Goal: Task Accomplishment & Management: Use online tool/utility

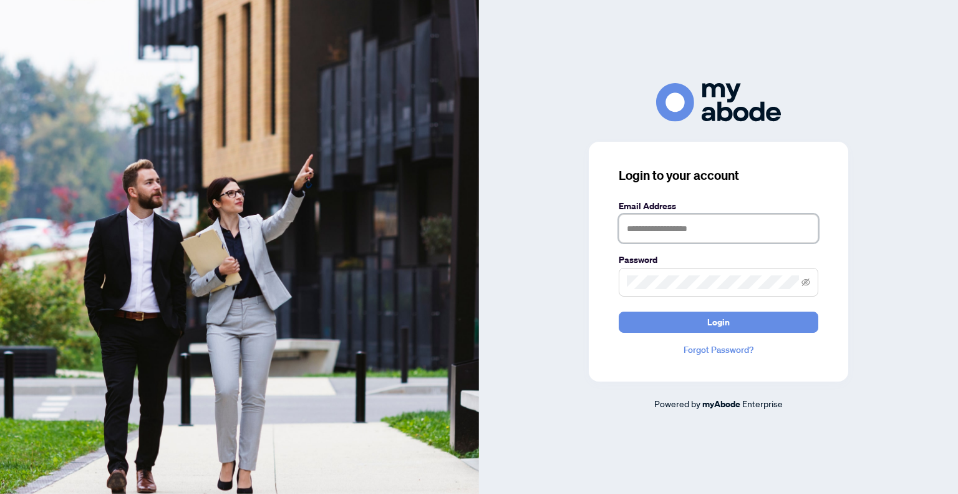
click at [659, 233] on input "text" at bounding box center [719, 228] width 200 height 29
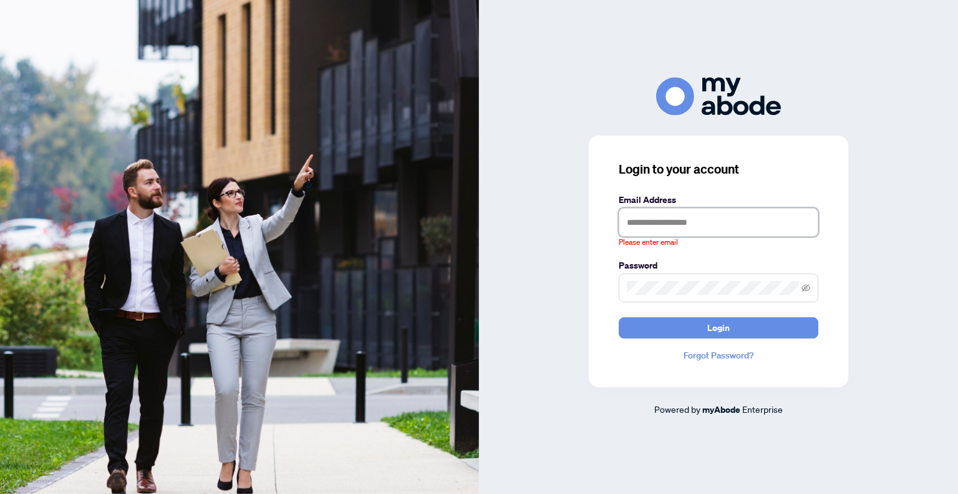
type input "**********"
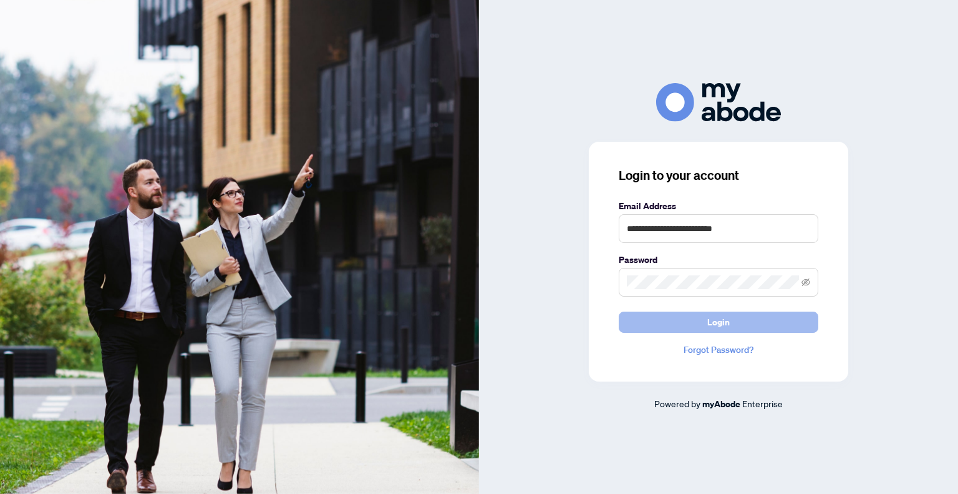
click at [709, 324] on span "Login" at bounding box center [719, 322] width 22 height 20
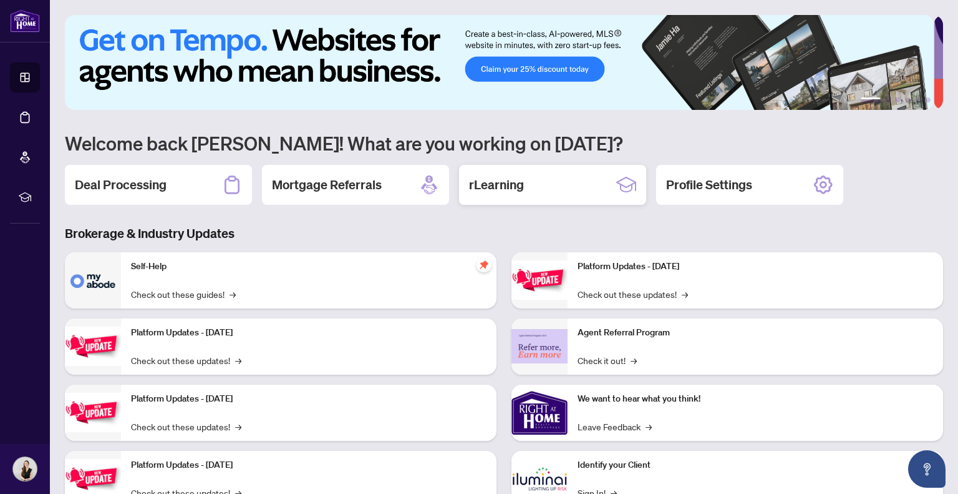
click at [522, 180] on h2 "rLearning" at bounding box center [496, 184] width 55 height 17
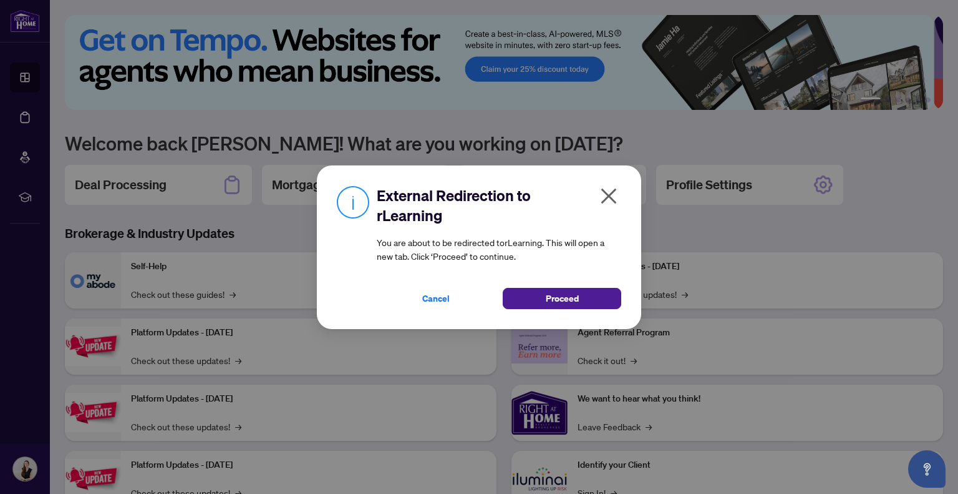
click at [616, 200] on icon "close" at bounding box center [609, 196] width 20 height 20
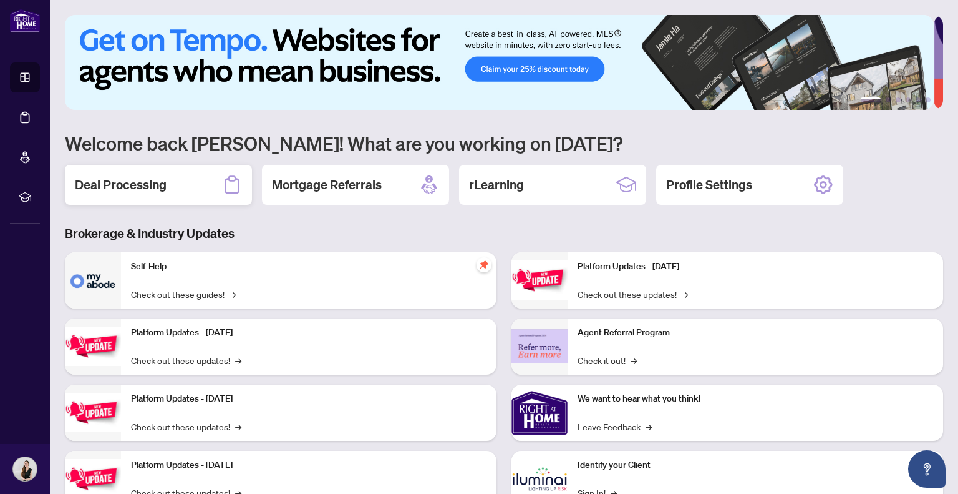
click at [129, 176] on h2 "Deal Processing" at bounding box center [121, 184] width 92 height 17
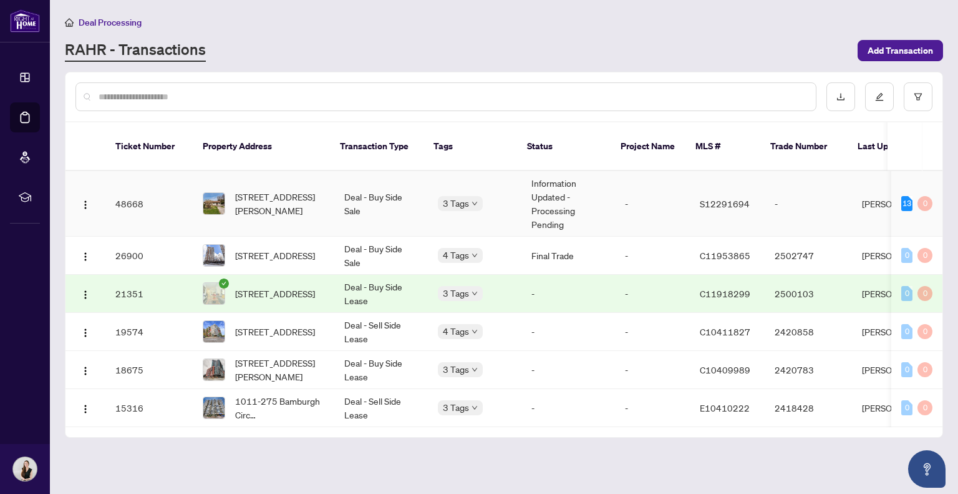
click at [467, 177] on td "3 Tags" at bounding box center [475, 204] width 94 height 66
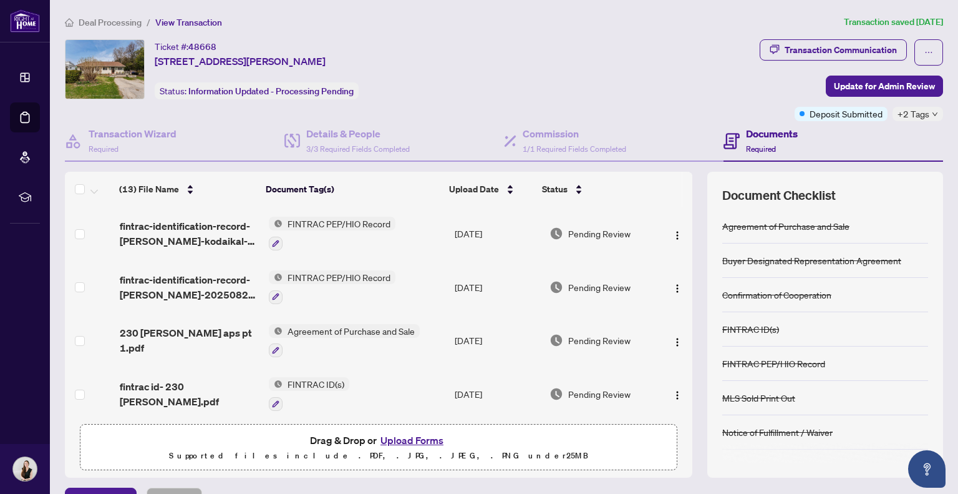
drag, startPoint x: 436, startPoint y: 32, endPoint x: 463, endPoint y: 17, distance: 31.0
click at [463, 17] on ol "Deal Processing / View Transaction" at bounding box center [452, 22] width 774 height 14
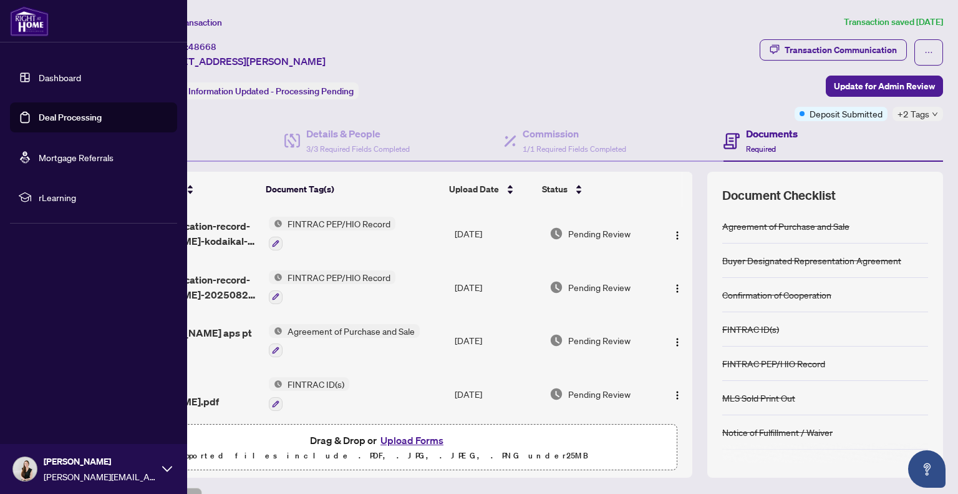
click at [39, 117] on link "Deal Processing" at bounding box center [70, 117] width 63 height 11
